Goal: Find specific page/section: Find specific page/section

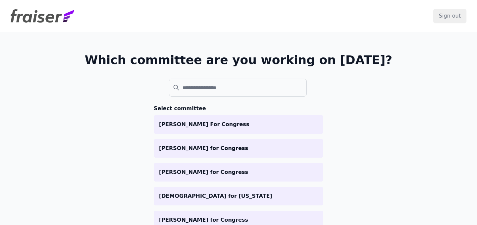
click at [250, 159] on ul "Nikki Budzinski For Congress Derek Tran for Congress Christina Gagnier for Cong…" at bounding box center [239, 219] width 170 height 209
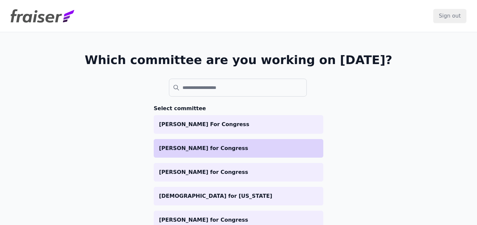
click at [246, 150] on p "[PERSON_NAME] for Congress" at bounding box center [238, 148] width 159 height 8
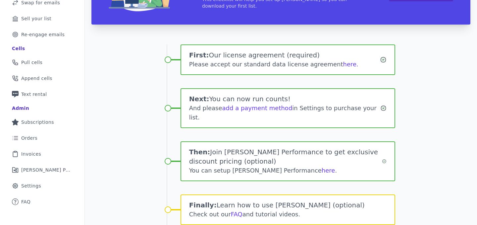
scroll to position [93, 0]
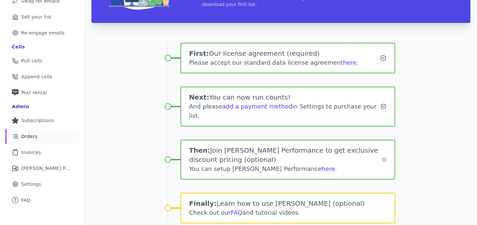
click at [43, 139] on link "List Icon Outline of bulleted list Orders" at bounding box center [42, 136] width 74 height 15
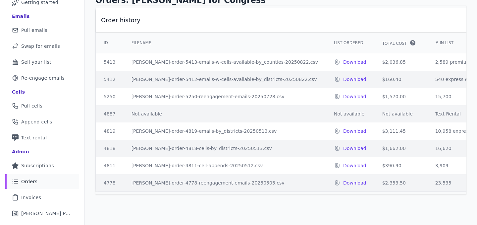
scroll to position [48, 0]
click at [41, 195] on link "Clipboard Icon Outline of a clipboard Invoices" at bounding box center [42, 196] width 74 height 15
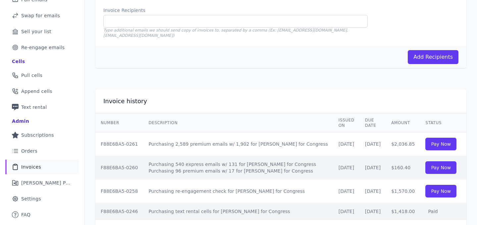
scroll to position [78, 0]
